Goal: Leave review/rating: Leave review/rating

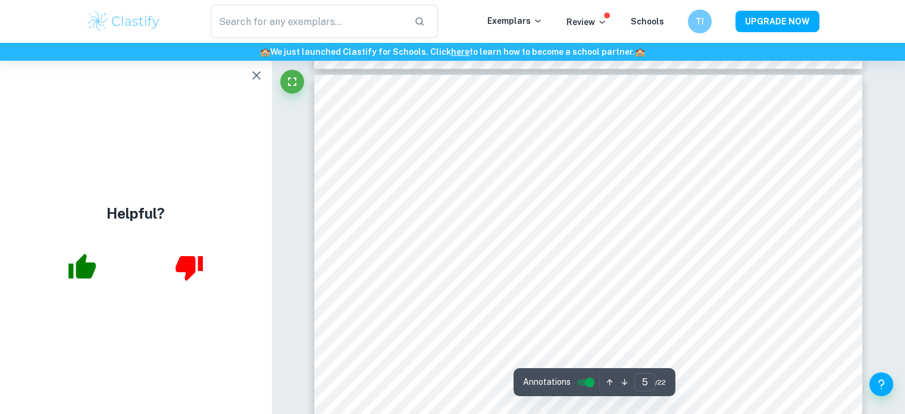
scroll to position [3095, 0]
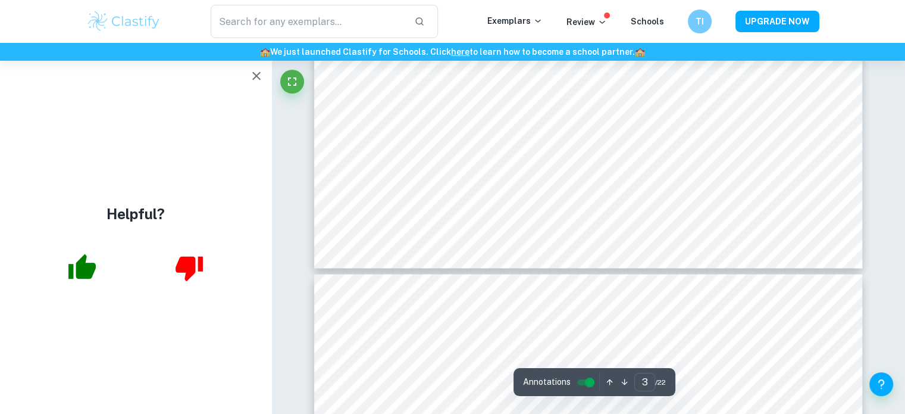
type input "4"
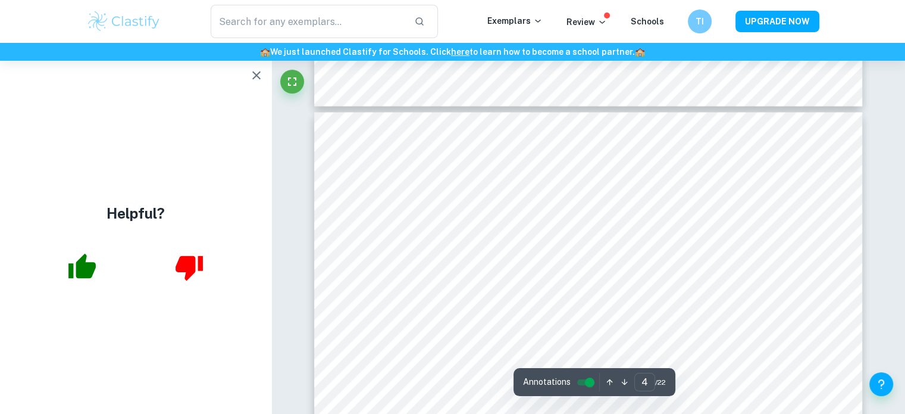
scroll to position [2262, 0]
